Goal: Information Seeking & Learning: Learn about a topic

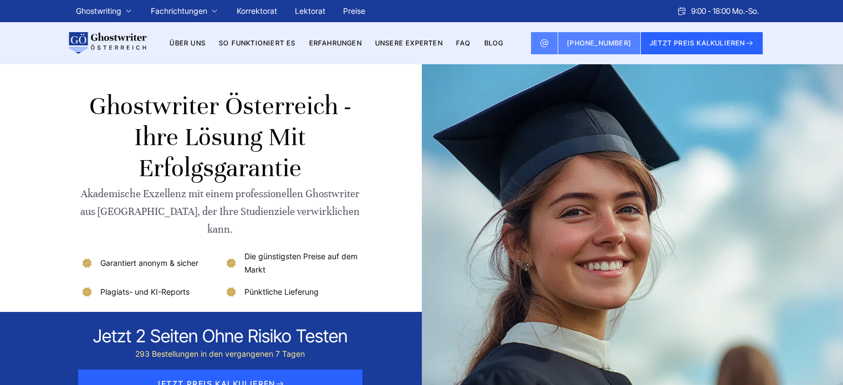
click at [497, 42] on link "BLOG" at bounding box center [493, 43] width 19 height 8
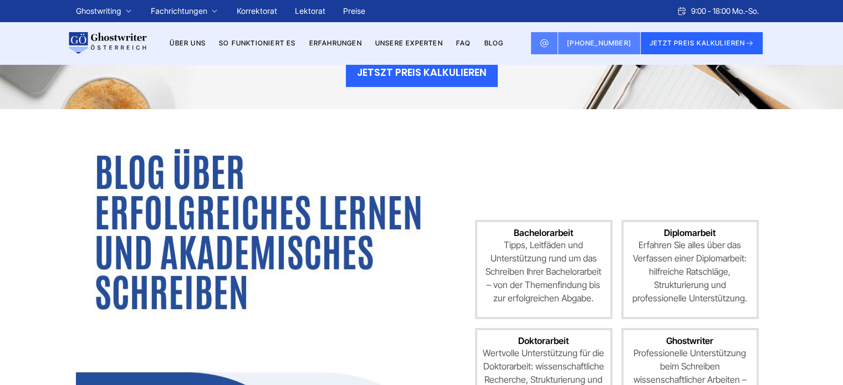
scroll to position [277, 0]
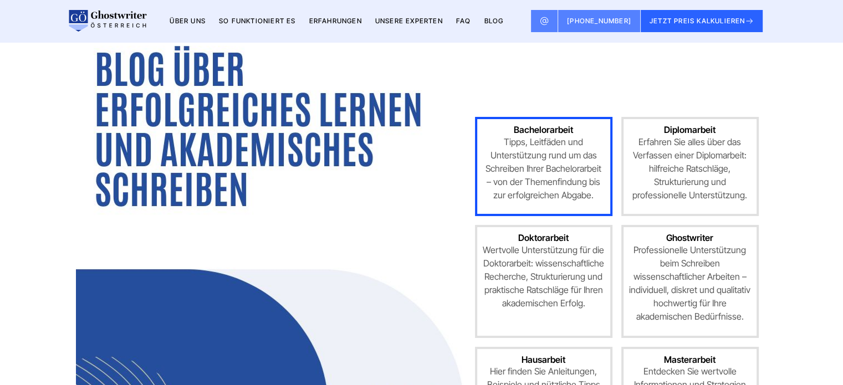
click at [524, 157] on p "Tipps, Leitfäden und Unterstützung rund um das Schreiben Ihrer Bachelorarbeit –…" at bounding box center [544, 168] width 122 height 67
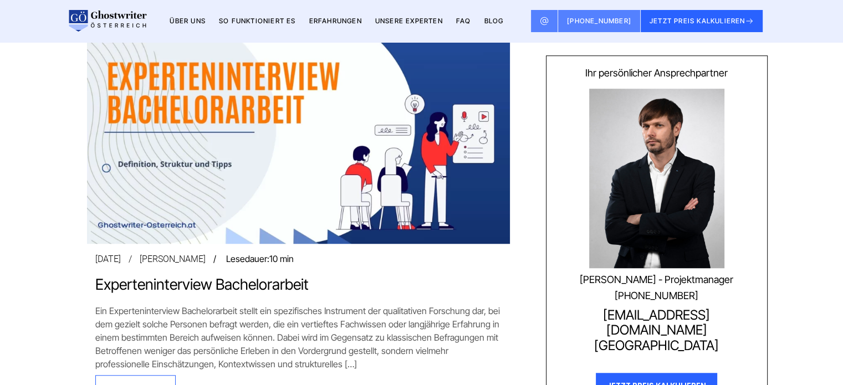
scroll to position [831, 0]
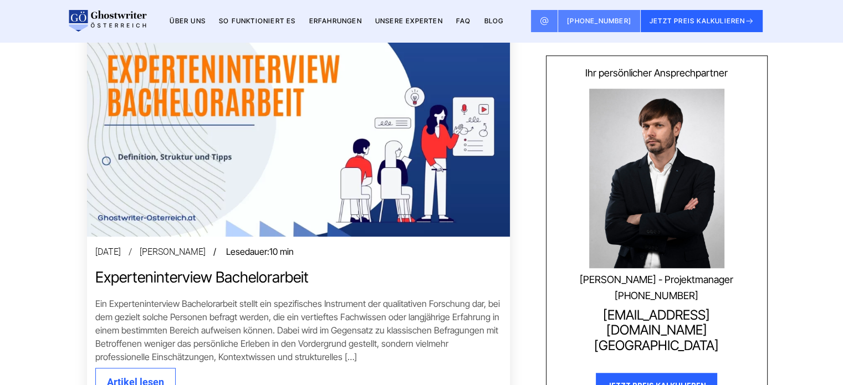
click at [199, 253] on address "July 27 2025 John Walter / Lesedauer: 10 min" at bounding box center [298, 252] width 406 height 11
click at [187, 276] on link "Experteninterview Bachelorarbeit" at bounding box center [298, 277] width 406 height 17
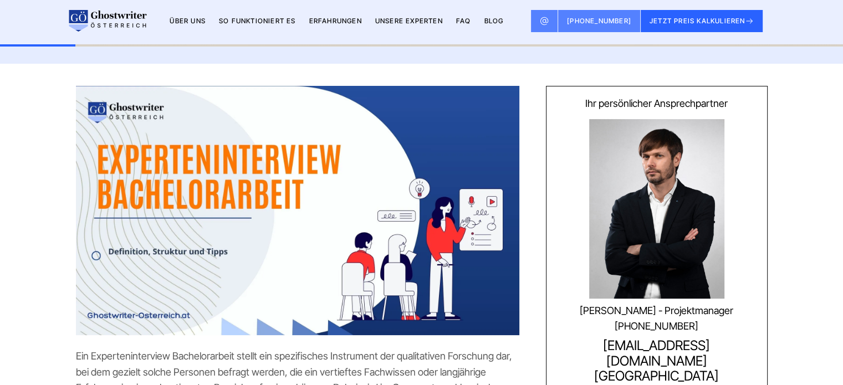
scroll to position [55, 0]
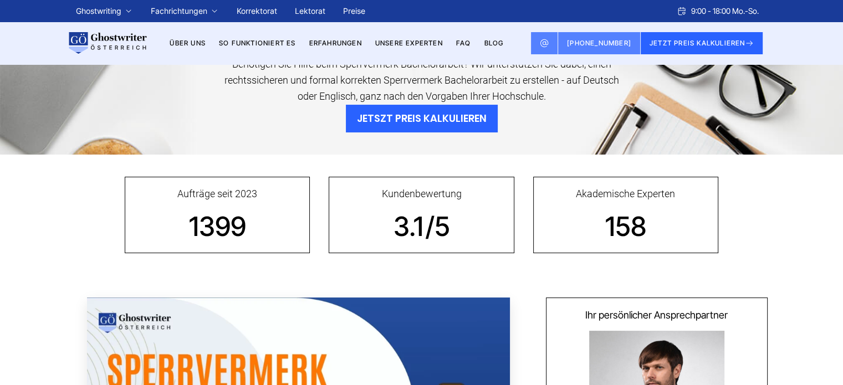
scroll to position [388, 0]
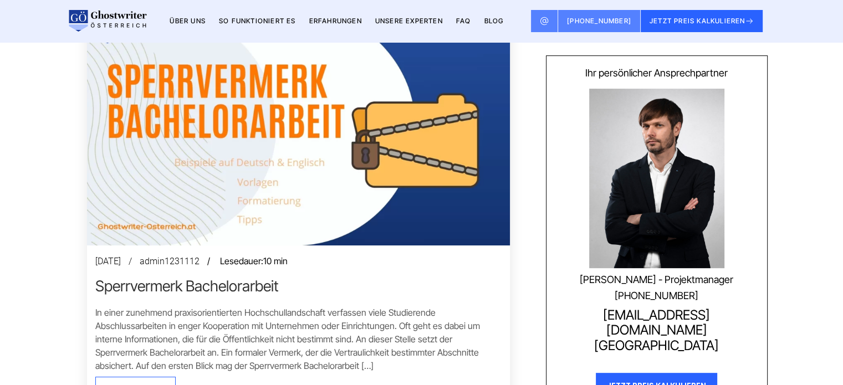
click at [252, 285] on link "Sperrvermerk Bachelorarbeit" at bounding box center [298, 286] width 406 height 17
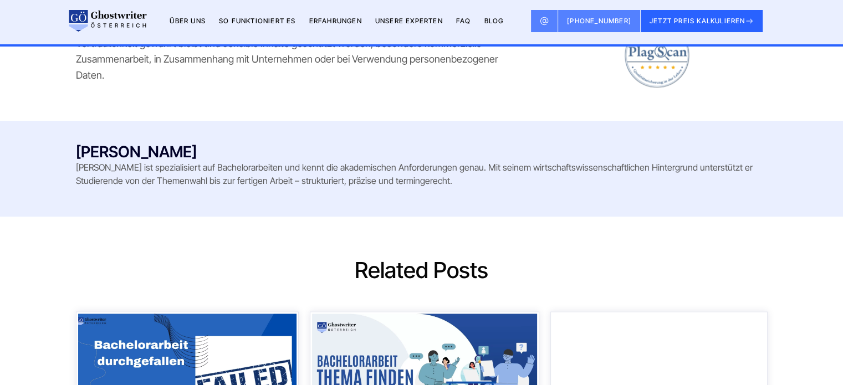
scroll to position [5875, 0]
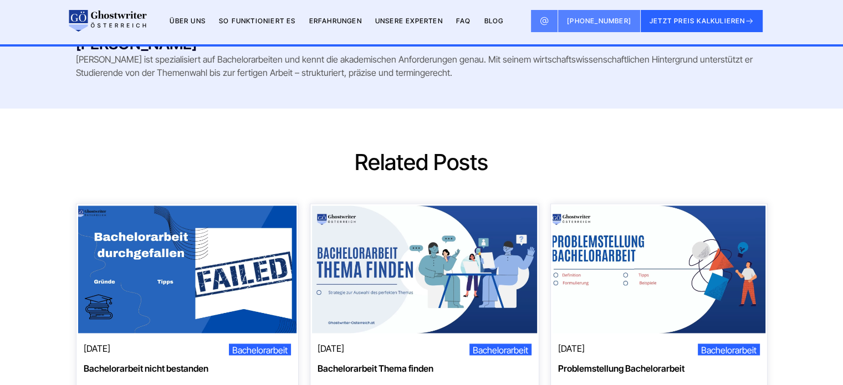
drag, startPoint x: 160, startPoint y: 91, endPoint x: 75, endPoint y: 99, distance: 84.6
click at [76, 53] on div "[PERSON_NAME]" at bounding box center [422, 44] width 692 height 18
copy div "[PERSON_NAME]"
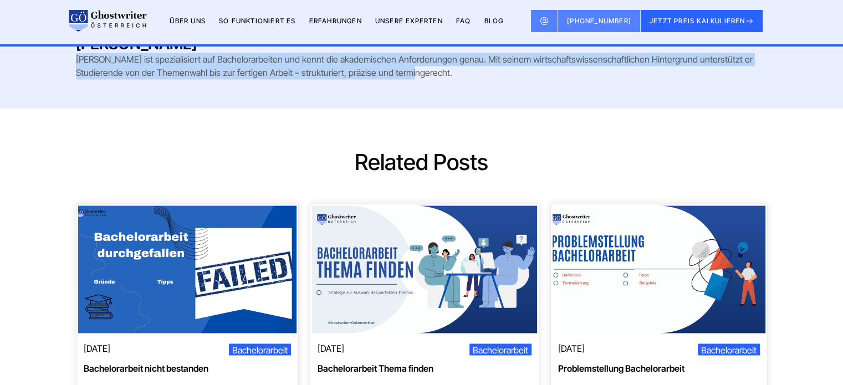
drag, startPoint x: 78, startPoint y: 107, endPoint x: 391, endPoint y: 128, distance: 313.8
click at [391, 79] on p "John ist spezialisiert auf Bachelorarbeiten und kennt die akademischen Anforder…" at bounding box center [422, 66] width 692 height 27
copy p "John ist spezialisiert auf Bachelorarbeiten und kennt die akademischen Anforder…"
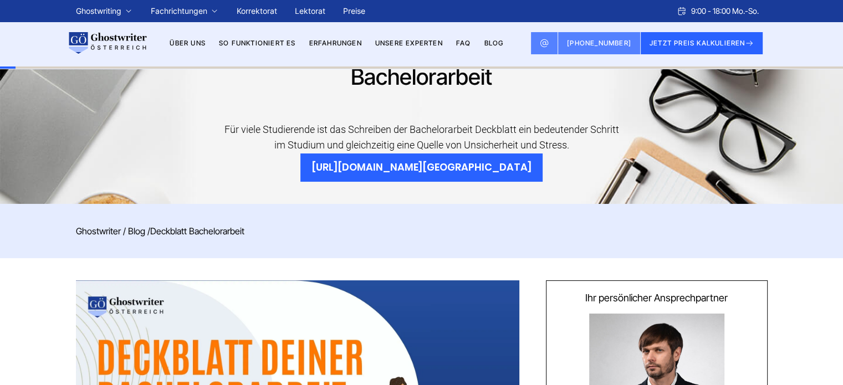
scroll to position [111, 0]
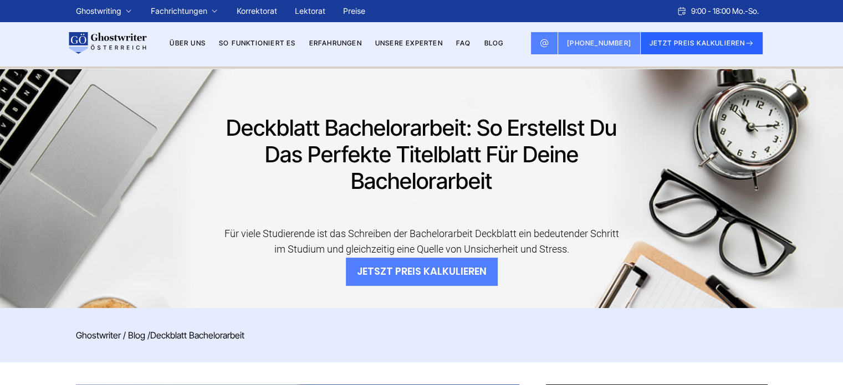
click at [426, 273] on button "JETSZT PREIS KALKULIEREN" at bounding box center [422, 272] width 152 height 28
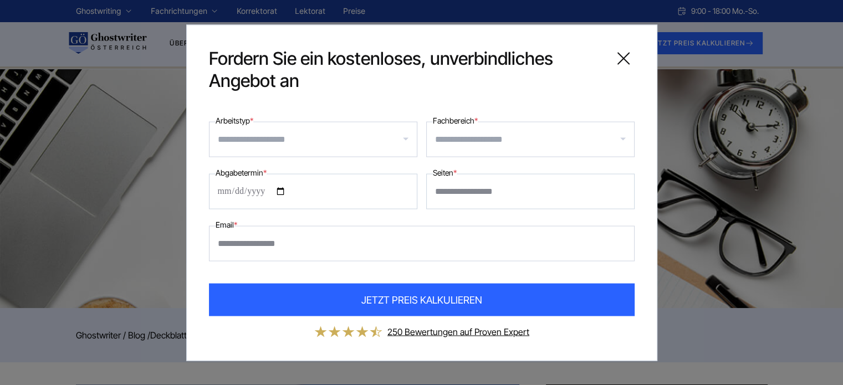
click at [623, 59] on icon at bounding box center [623, 58] width 22 height 22
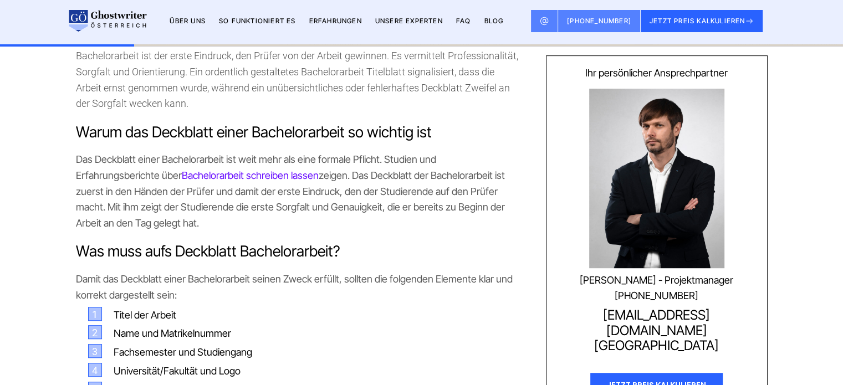
scroll to position [610, 0]
